Goal: Information Seeking & Learning: Learn about a topic

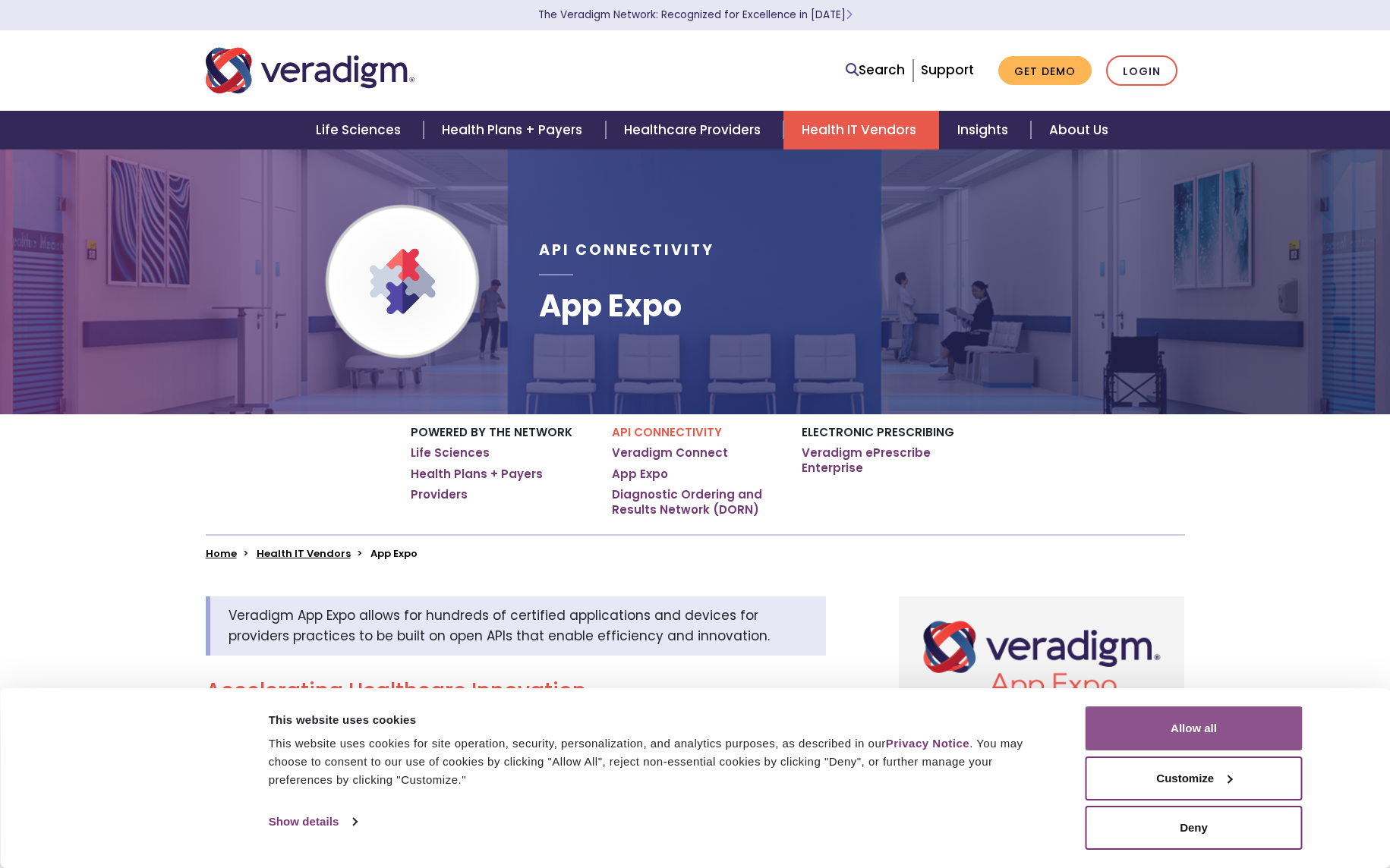
click at [1214, 737] on button "Allow all" at bounding box center [1195, 729] width 218 height 44
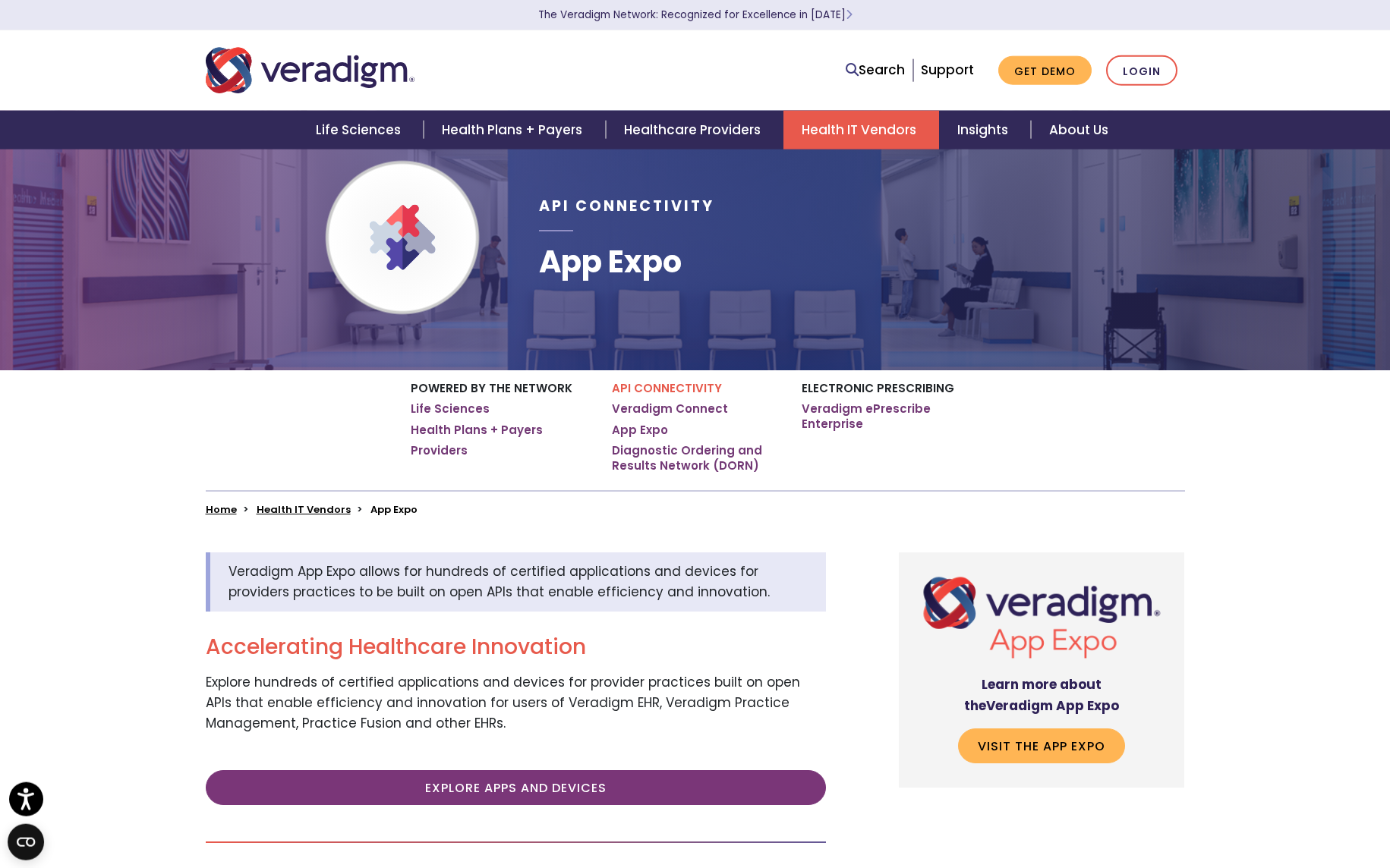
scroll to position [42, 0]
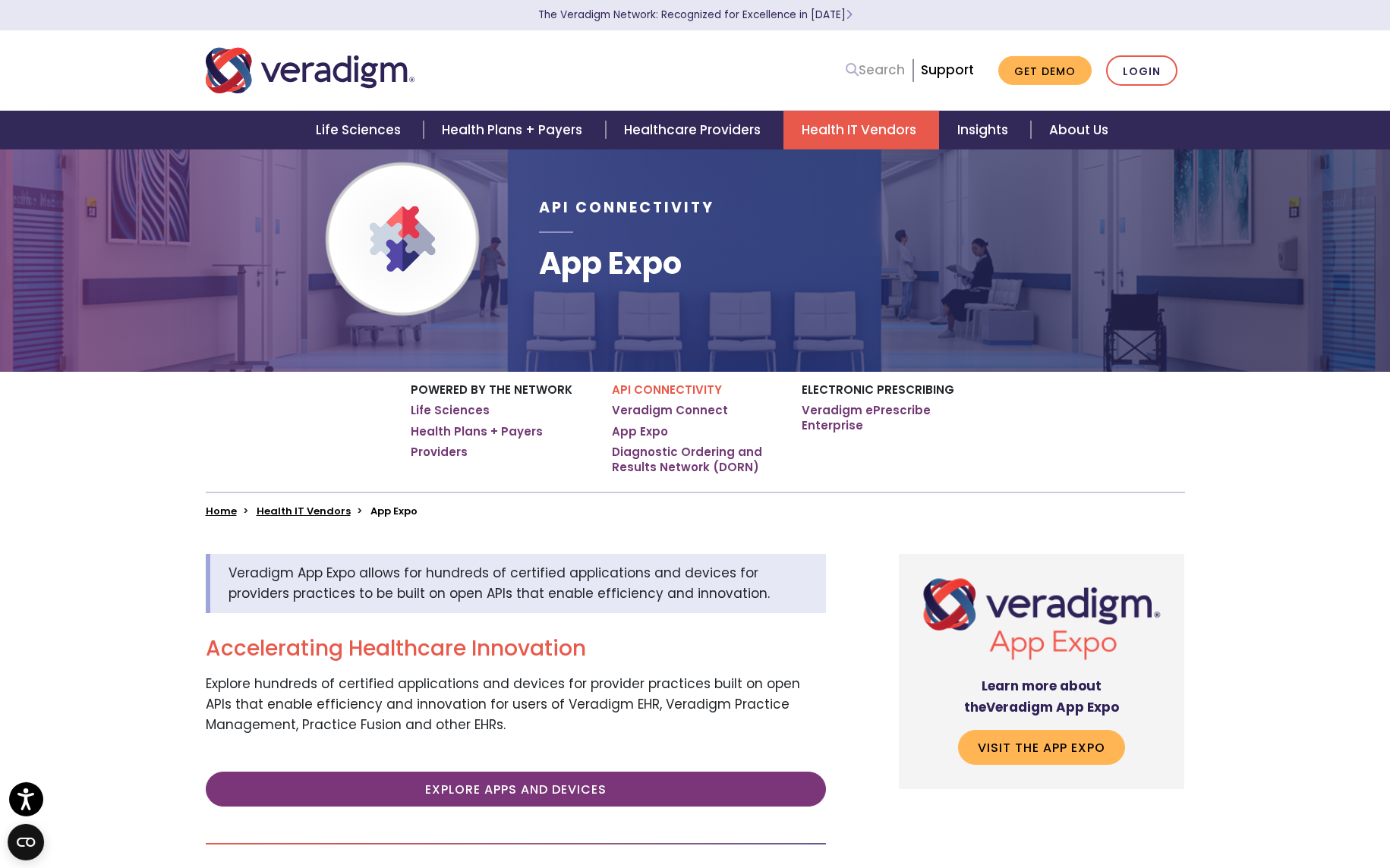
click at [895, 69] on link "Search" at bounding box center [875, 70] width 59 height 20
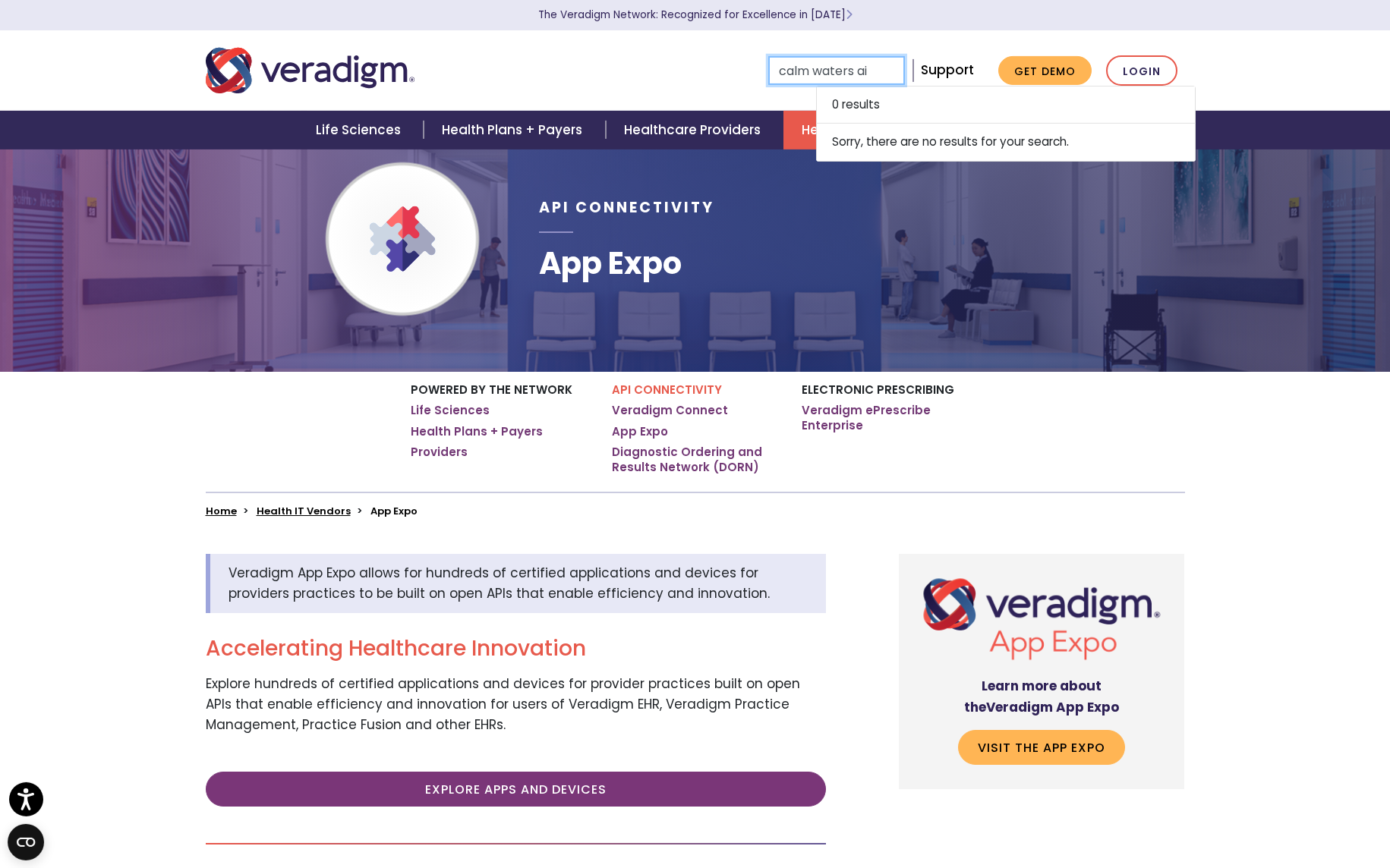
type input "calm waters ai"
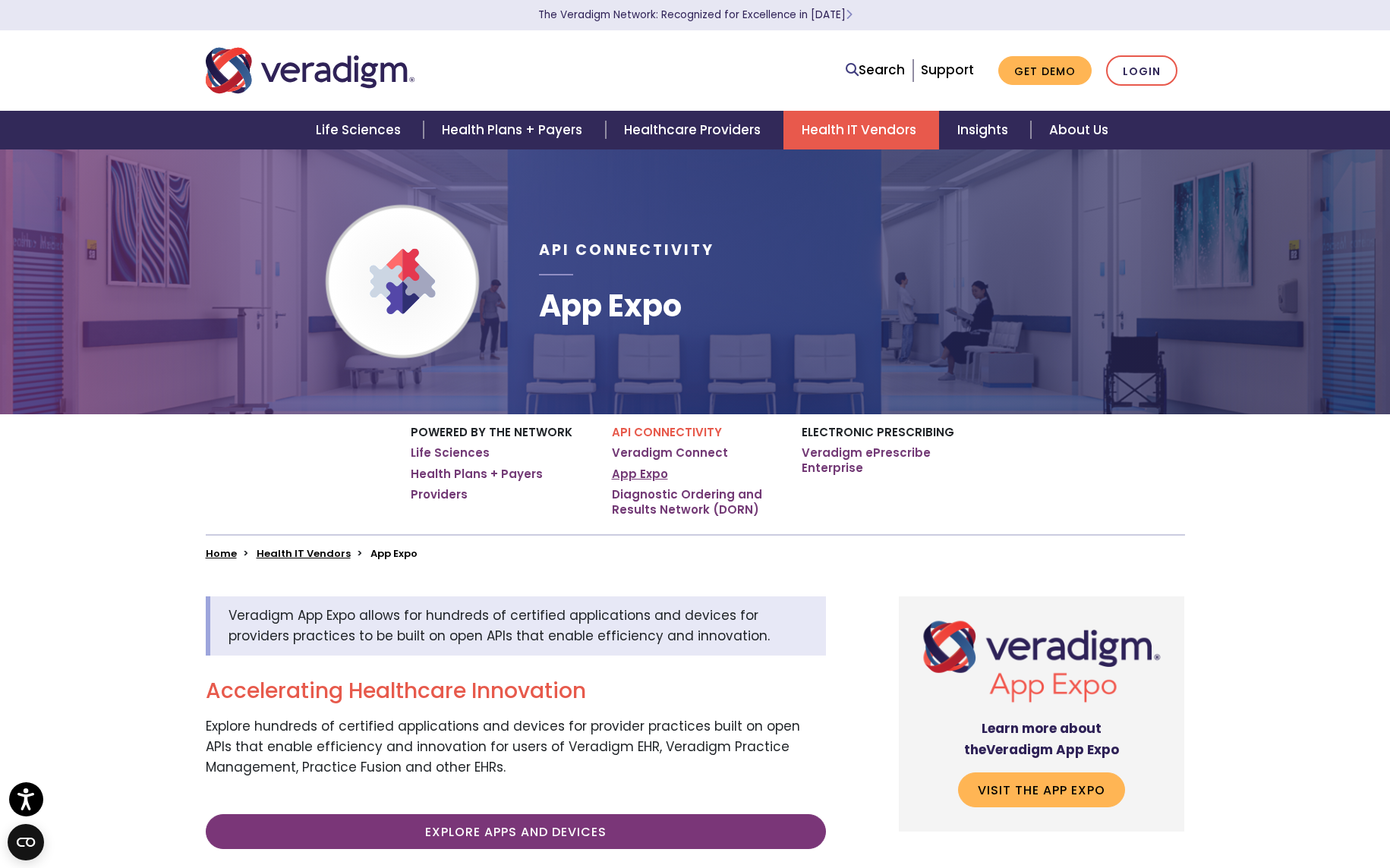
click at [639, 474] on link "App Expo" at bounding box center [640, 474] width 56 height 15
click at [638, 476] on link "App Expo" at bounding box center [640, 474] width 56 height 15
click at [627, 454] on link "Veradigm Connect" at bounding box center [670, 453] width 116 height 15
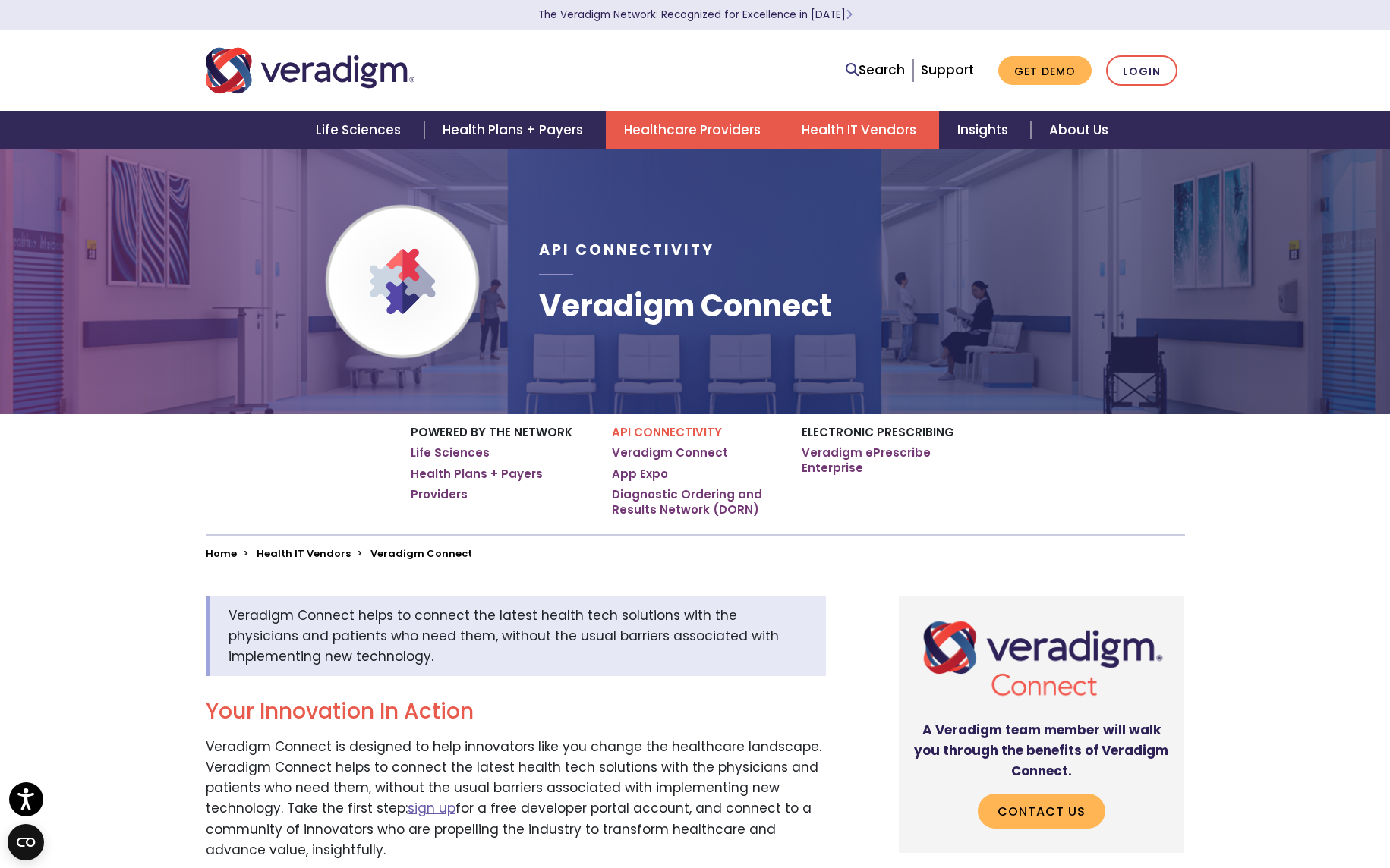
click at [703, 132] on link "Healthcare Providers" at bounding box center [694, 130] width 178 height 39
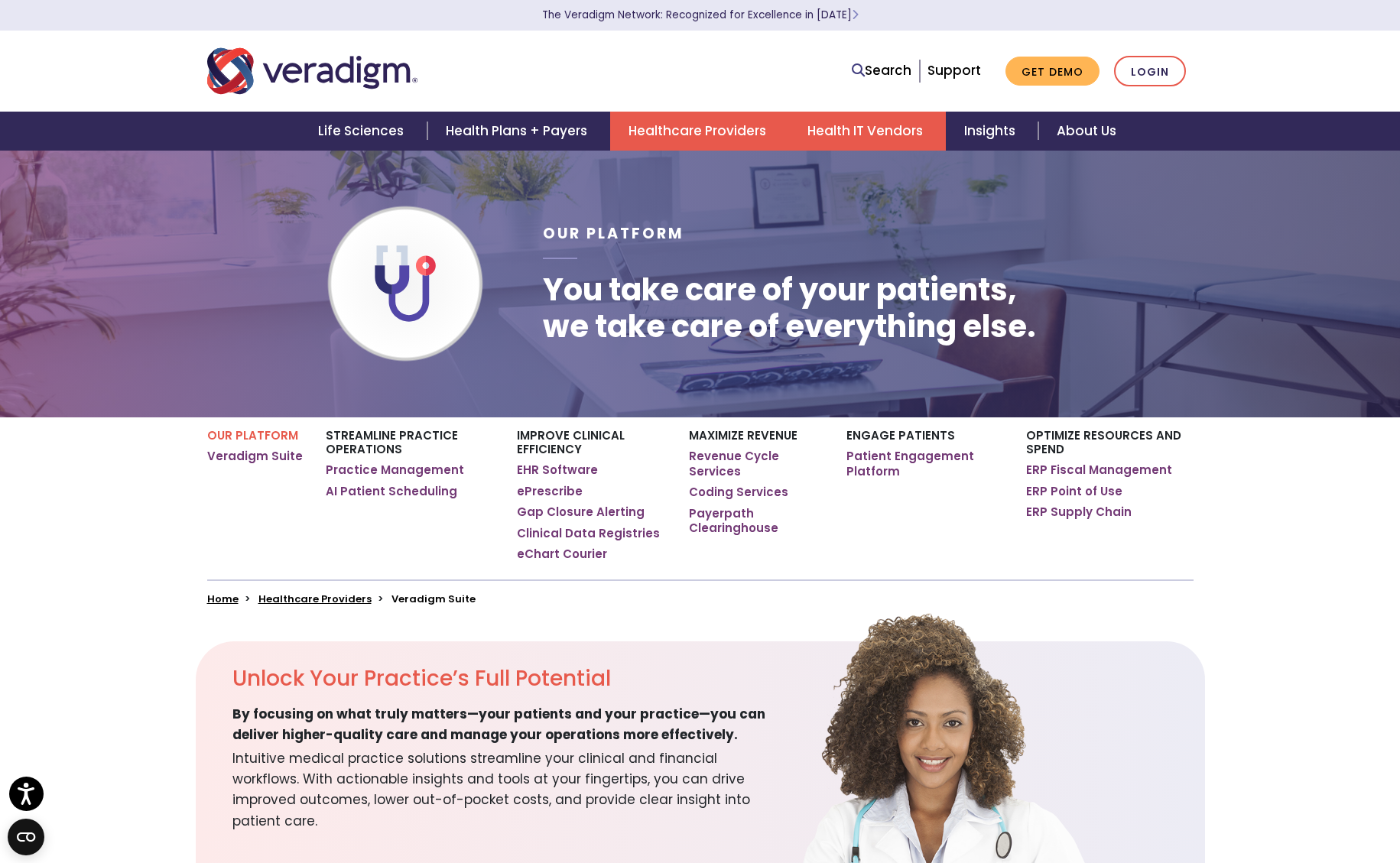
click at [861, 129] on link "Health IT Vendors" at bounding box center [867, 131] width 157 height 39
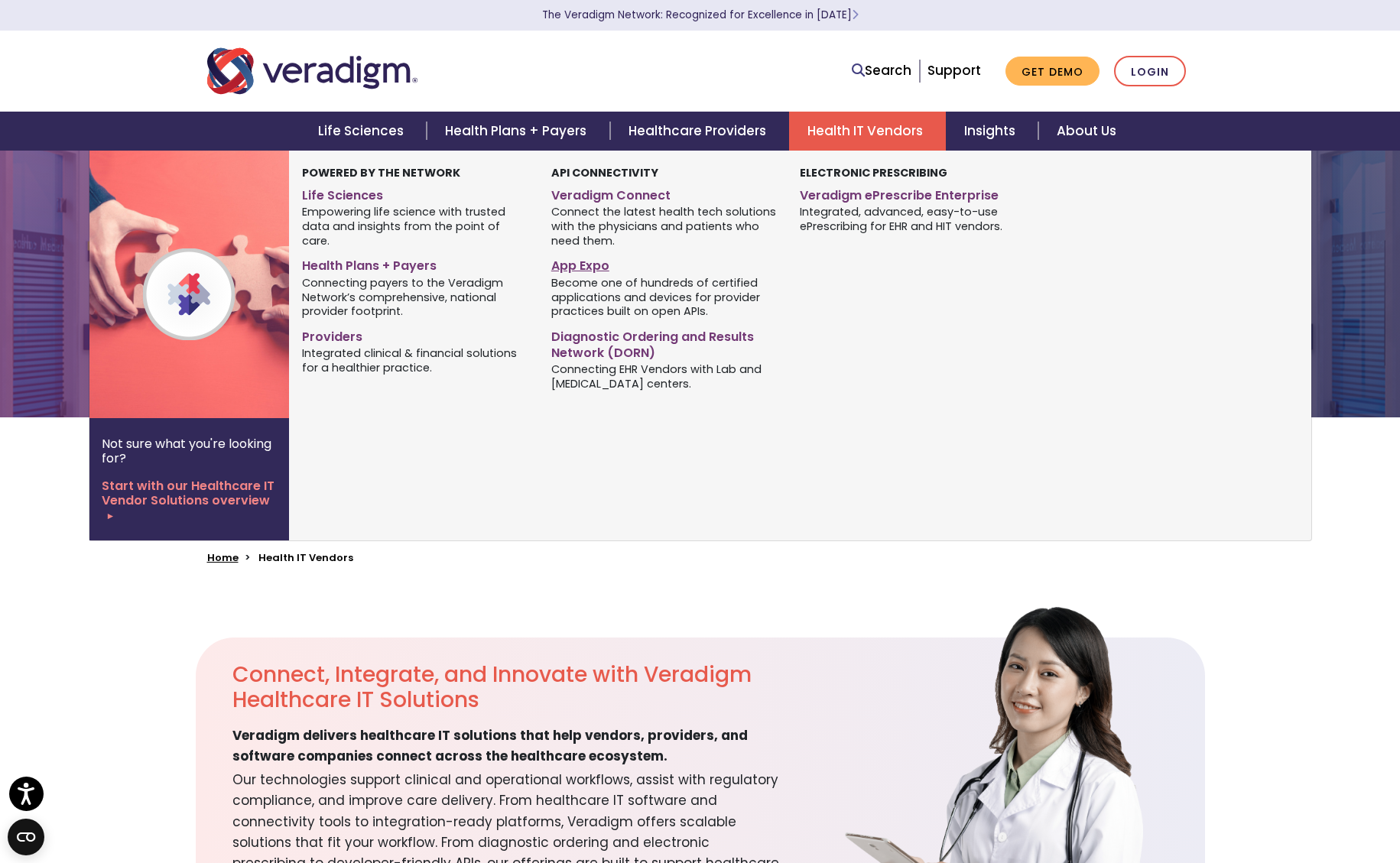
click at [591, 269] on link "App Expo" at bounding box center [664, 263] width 226 height 22
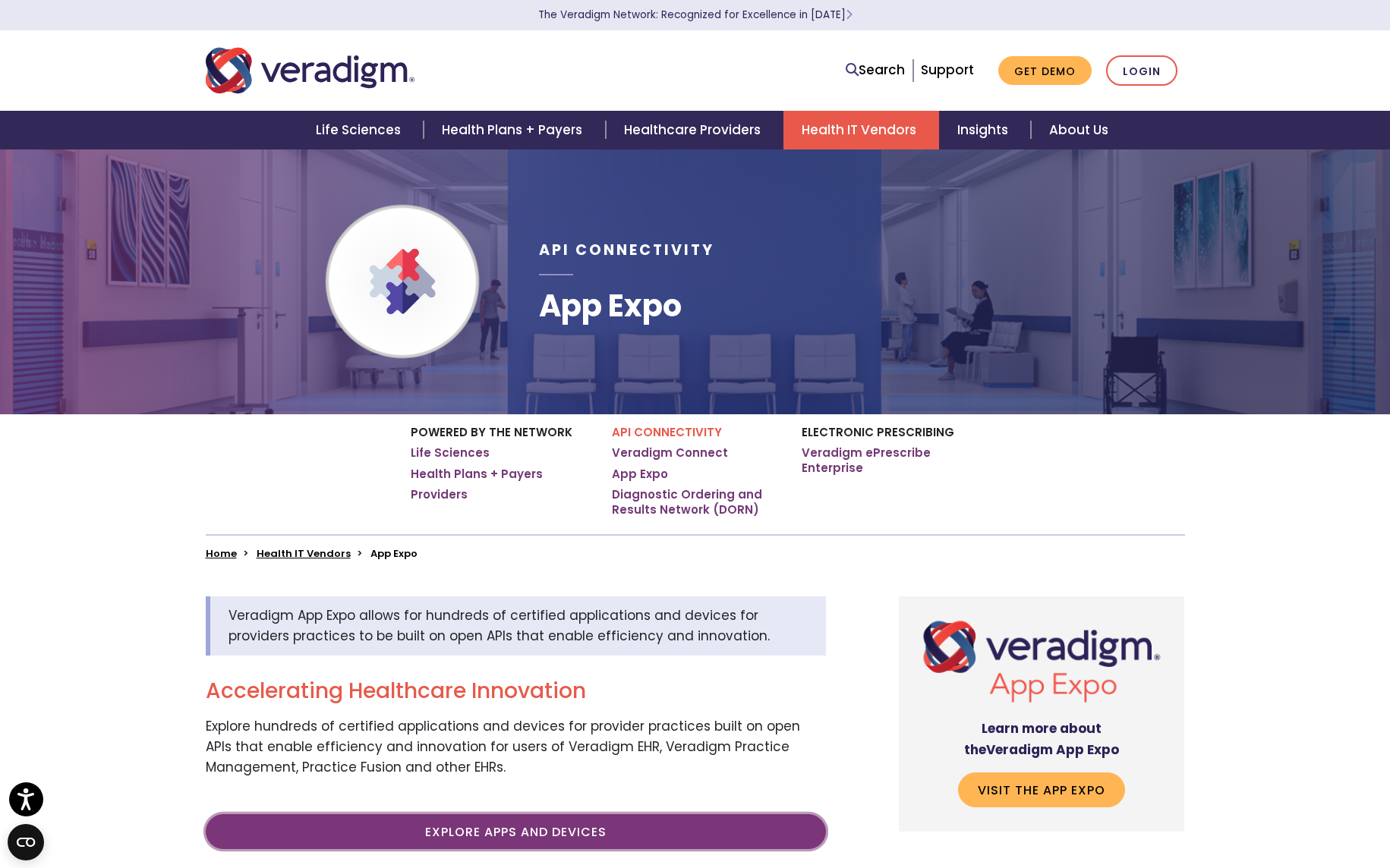
click at [517, 828] on link "Explore Apps and Devices" at bounding box center [516, 831] width 620 height 35
